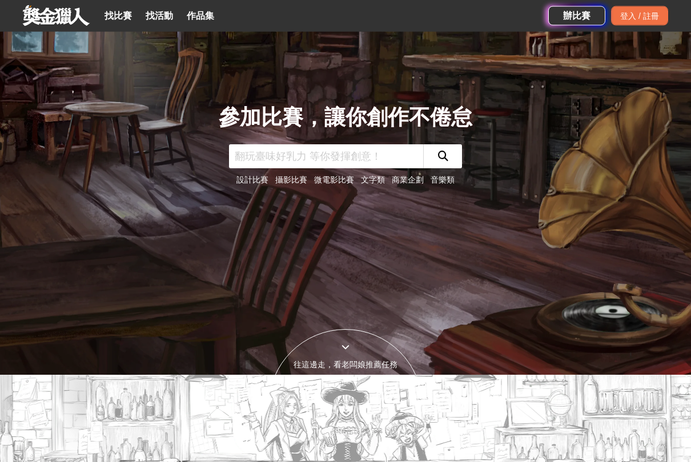
scroll to position [87, 0]
click at [247, 180] on link "設計比賽" at bounding box center [252, 179] width 32 height 9
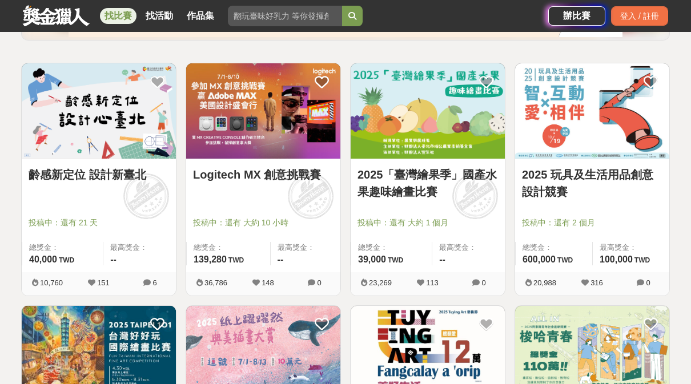
scroll to position [186, 0]
click at [472, 231] on div "投稿中：還有 大約 1 個月" at bounding box center [427, 228] width 140 height 22
click at [480, 214] on span at bounding box center [474, 196] width 63 height 63
click at [428, 185] on link "2025「臺灣繪果季」國產水果趣味繪畫比賽" at bounding box center [427, 184] width 140 height 34
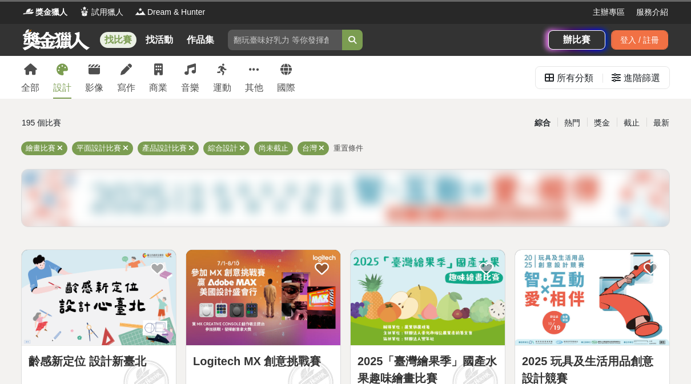
scroll to position [187, 0]
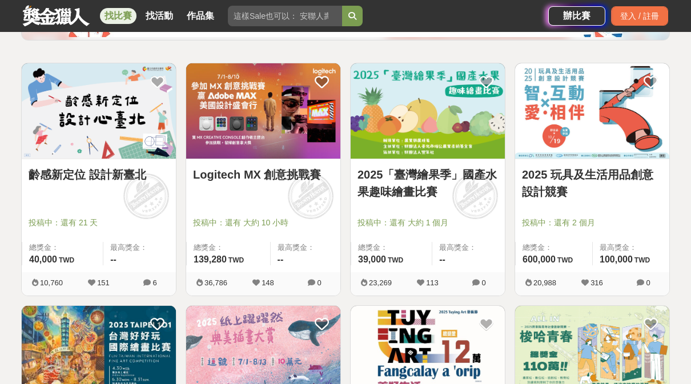
click at [633, 216] on div "2025 玩具及生活用品創意設計競賽 投稿中：還有 2 個月 總獎金： 600,000 600,000 TWD 最高獎金： 100,000 TWD" at bounding box center [592, 215] width 154 height 113
click at [609, 213] on div at bounding box center [595, 207] width 147 height 14
click at [558, 197] on link "2025 玩具及生活用品創意設計競賽" at bounding box center [592, 183] width 140 height 34
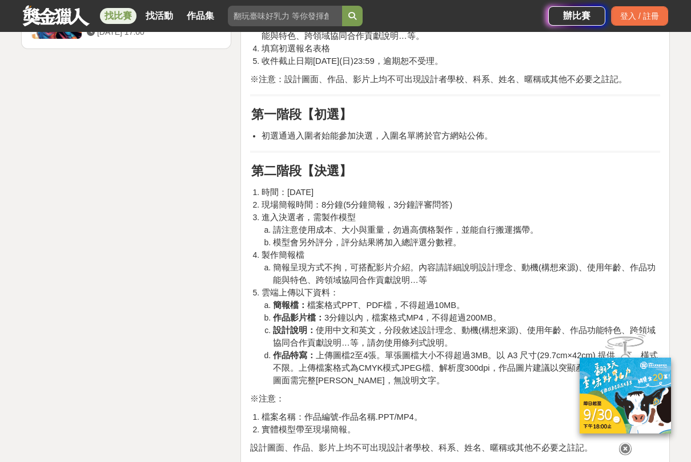
scroll to position [1659, 0]
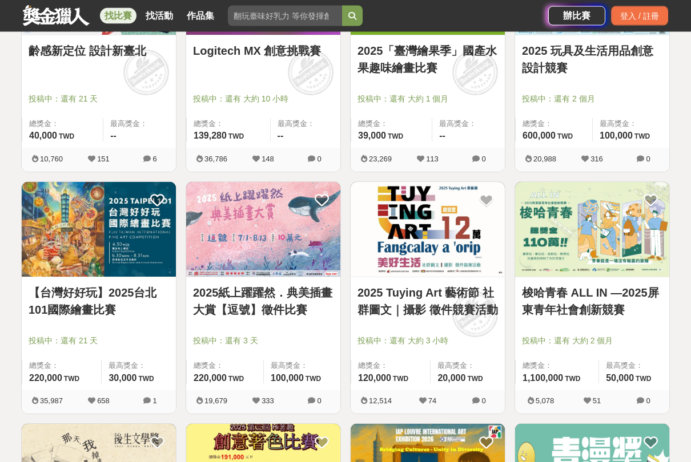
scroll to position [341, 0]
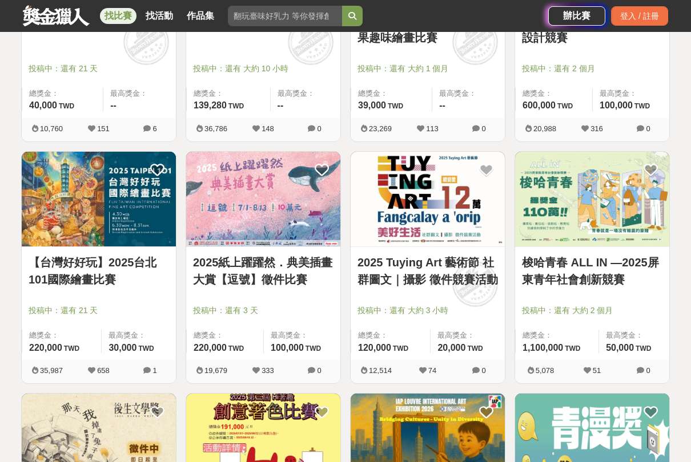
click at [474, 307] on span at bounding box center [474, 284] width 63 height 63
click at [468, 267] on link "2025 Tuying Art 藝術節 社群圖文｜攝影 徵件競賽活動" at bounding box center [427, 271] width 140 height 34
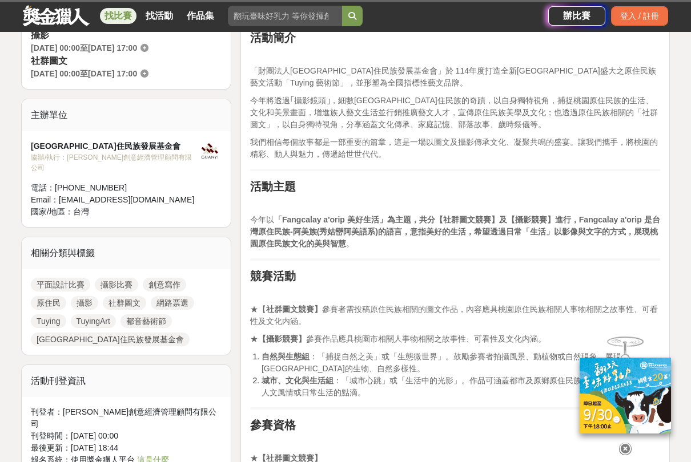
scroll to position [396, 0]
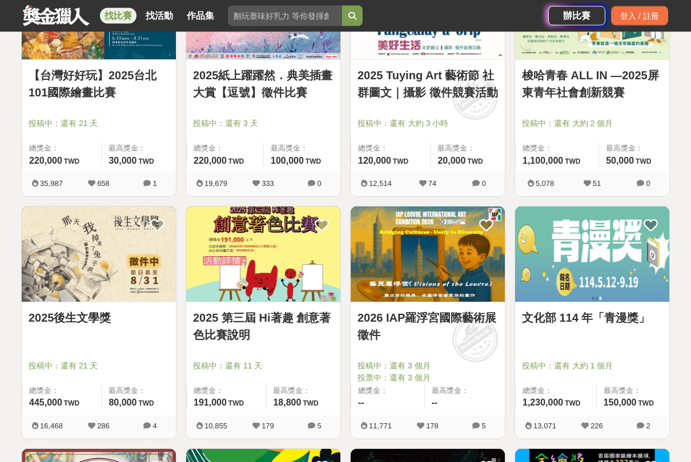
scroll to position [531, 0]
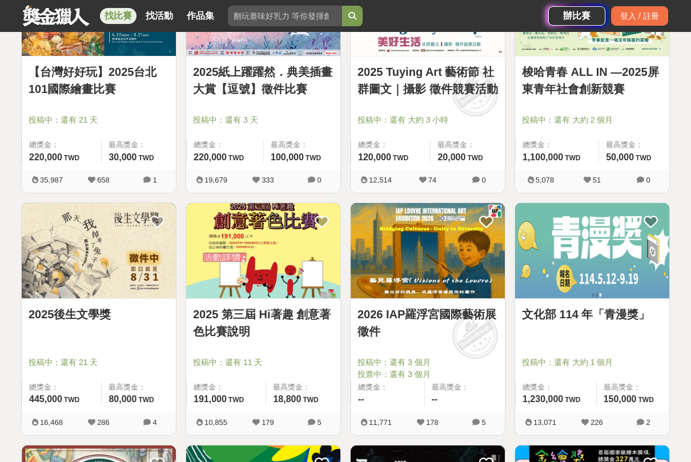
click at [223, 353] on div "2025 第三屆 Hi著趣 創意著色比賽說明 投稿中：還有 11 天 總獎金： 191,000 191,000 TWD 最高獎金： 18,800 TWD" at bounding box center [263, 355] width 154 height 113
click at [211, 339] on link "2025 第三屆 Hi著趣 創意著色比賽說明" at bounding box center [263, 323] width 140 height 34
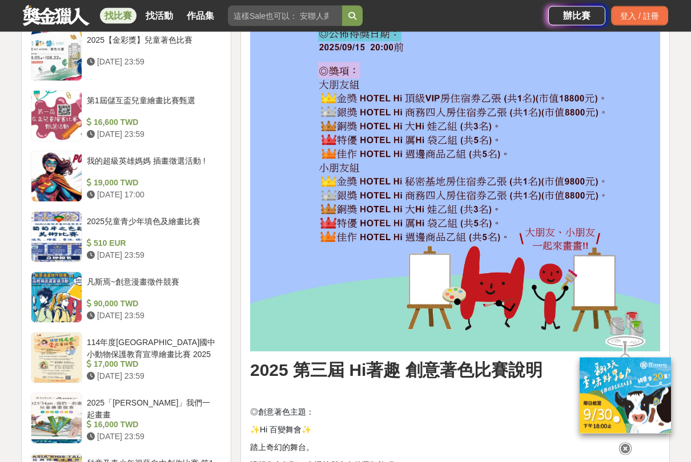
scroll to position [1204, 0]
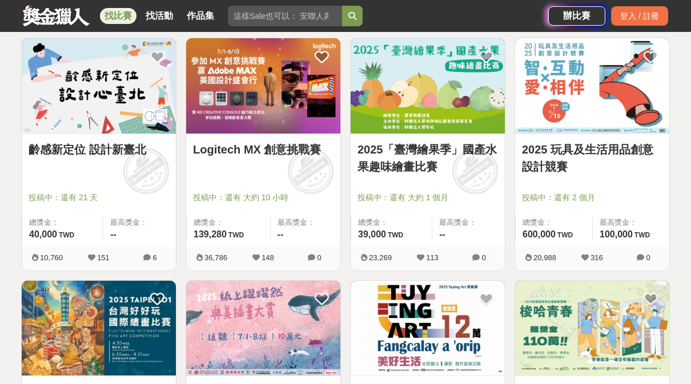
scroll to position [211, 0]
click at [54, 175] on div at bounding box center [102, 182] width 147 height 14
click at [41, 167] on div "齡感新定位 設計新臺北" at bounding box center [99, 157] width 140 height 30
click at [55, 175] on div at bounding box center [102, 182] width 147 height 14
click at [75, 201] on span "投稿中：還有 21 天" at bounding box center [99, 198] width 140 height 12
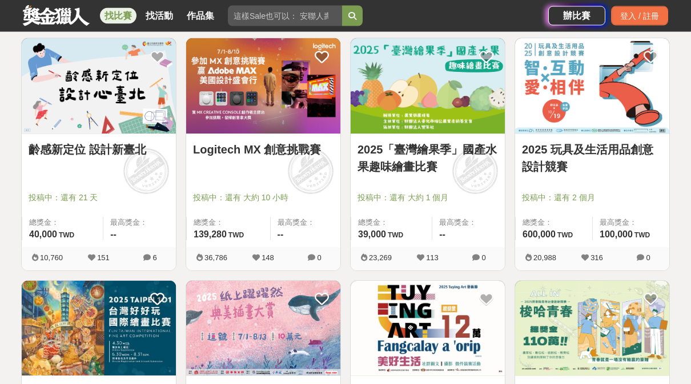
click at [133, 203] on span "投稿中：還有 21 天" at bounding box center [99, 198] width 140 height 12
click at [110, 248] on div "10,760 151 6" at bounding box center [99, 259] width 154 height 23
click at [86, 171] on div "齡感新定位 設計新臺北 投稿中：還有 21 天 總獎金： 40,000 40,000 TWD 最高獎金： --" at bounding box center [99, 191] width 154 height 113
click at [90, 93] on img at bounding box center [99, 86] width 154 height 95
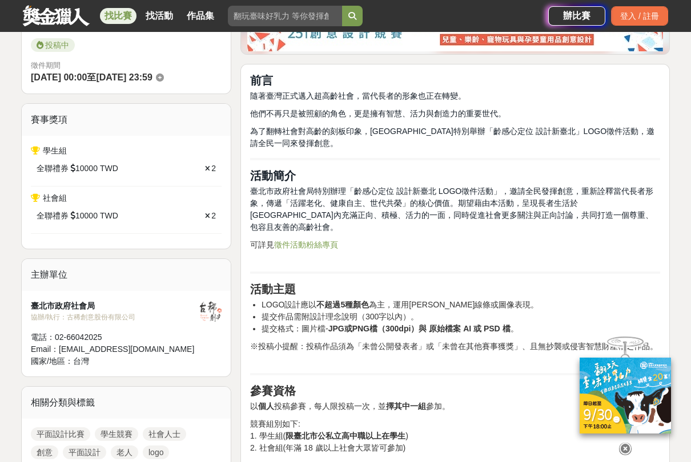
scroll to position [321, 0]
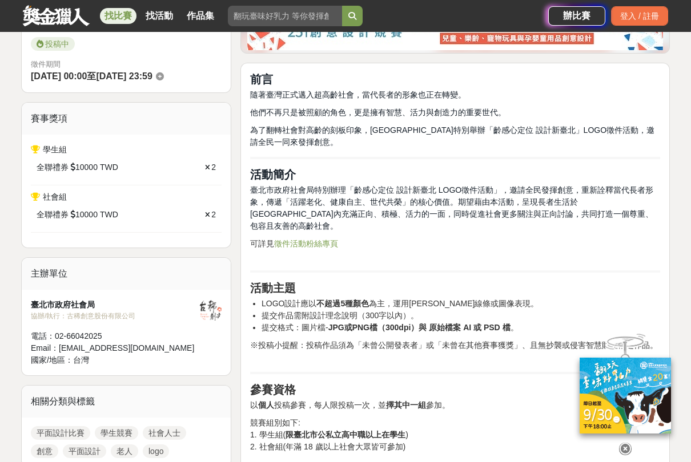
click at [626, 384] on icon at bounding box center [625, 449] width 13 height 13
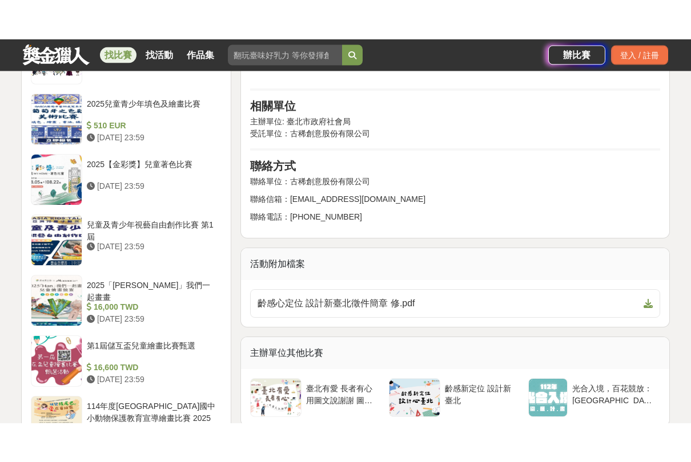
scroll to position [1723, 0]
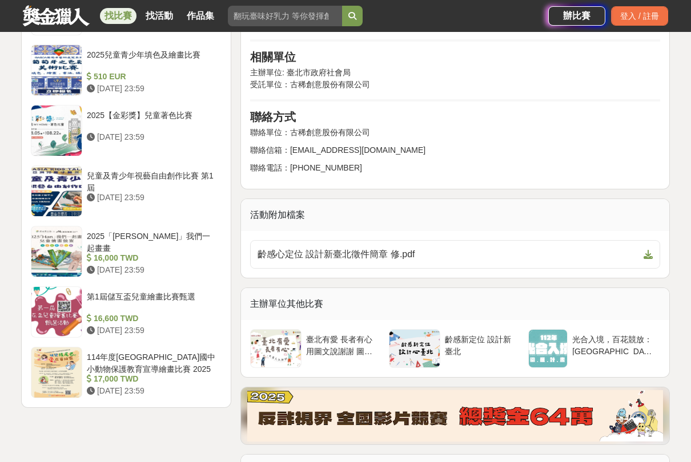
click at [561, 248] on span "齡感心定位 設計新臺北徵件簡章 修.pdf" at bounding box center [447, 255] width 381 height 14
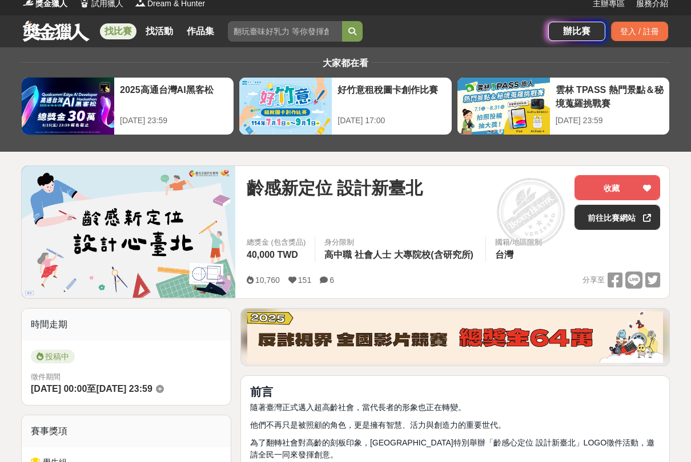
scroll to position [9, 0]
click at [602, 221] on link "前往比賽網站" at bounding box center [617, 217] width 86 height 25
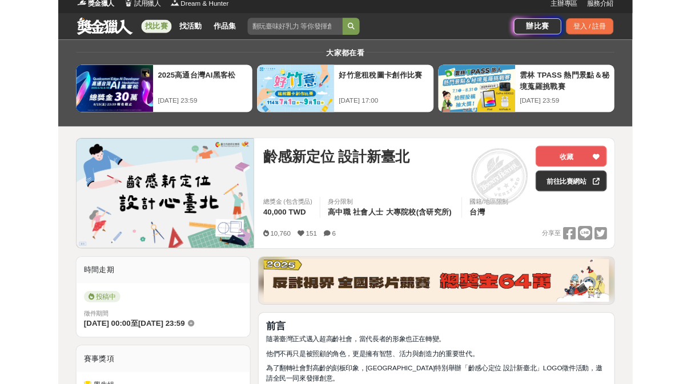
scroll to position [41, 0]
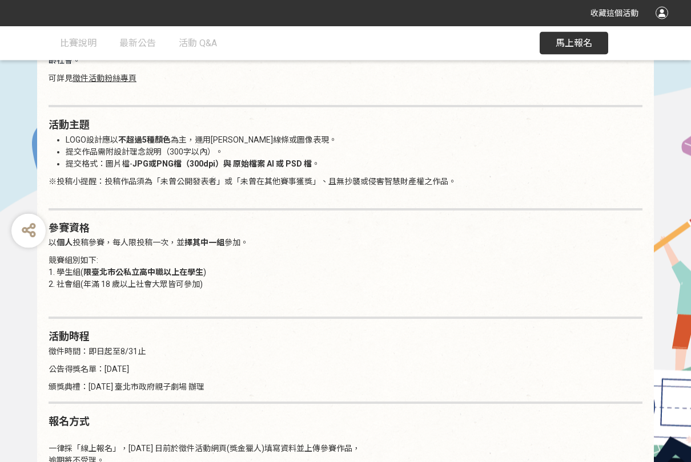
scroll to position [777, 0]
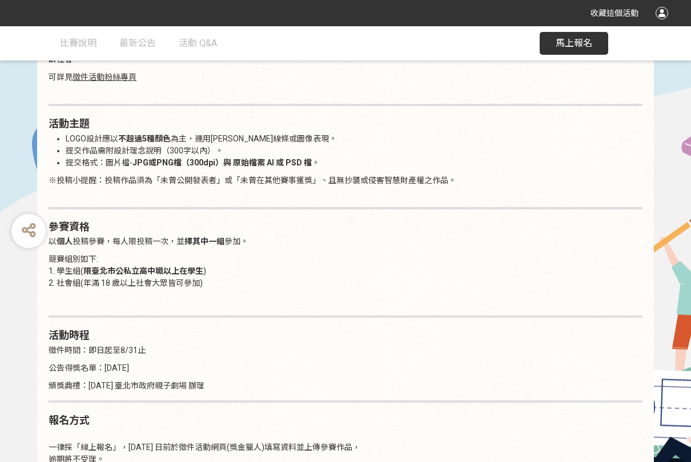
click at [571, 50] on button "馬上報名" at bounding box center [573, 43] width 69 height 23
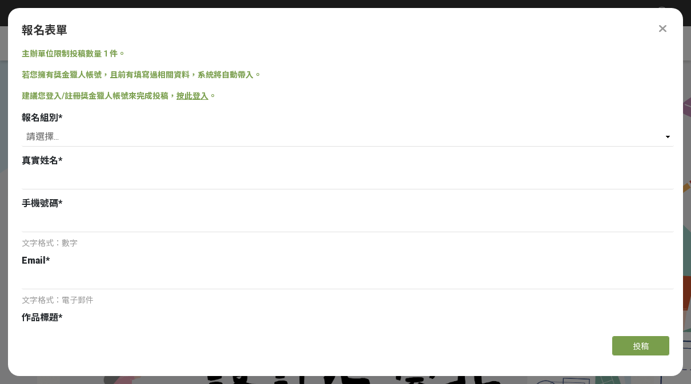
scroll to position [-16, 0]
click at [666, 22] on div at bounding box center [662, 29] width 14 height 14
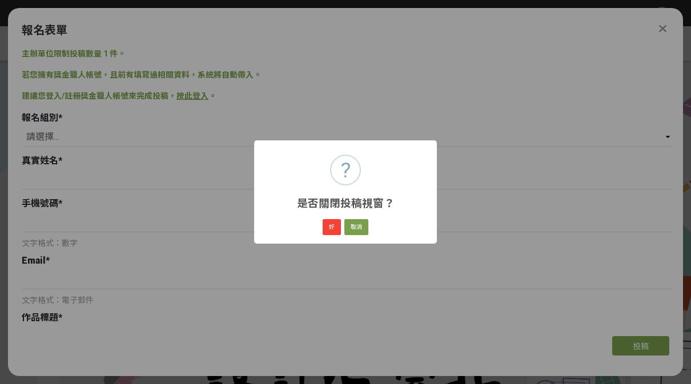
click at [329, 225] on button "好" at bounding box center [332, 227] width 18 height 16
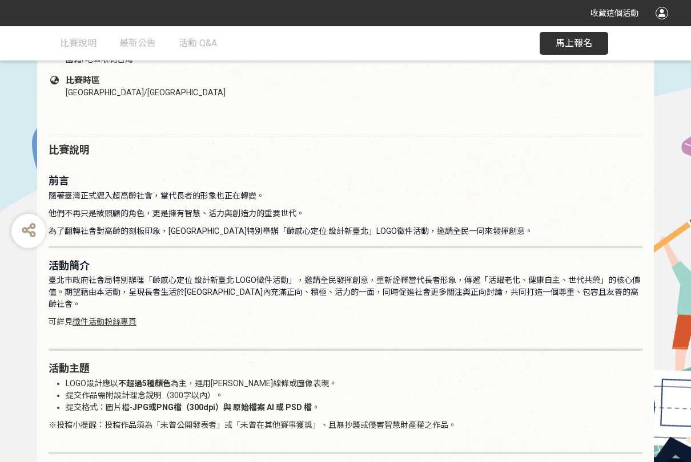
scroll to position [531, 0]
